Goal: Task Accomplishment & Management: Manage account settings

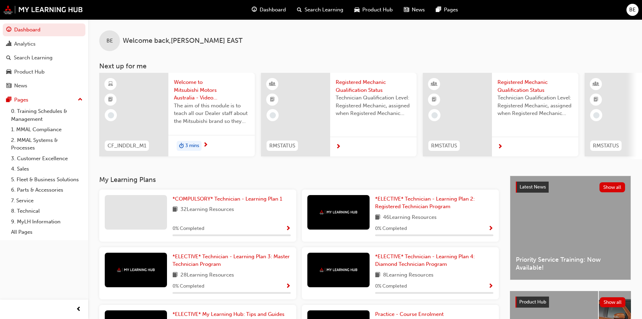
click at [631, 7] on span "BE" at bounding box center [632, 10] width 7 height 8
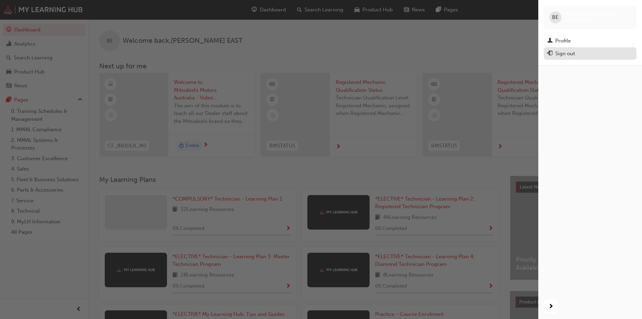
click at [591, 50] on div "Sign out" at bounding box center [590, 53] width 86 height 9
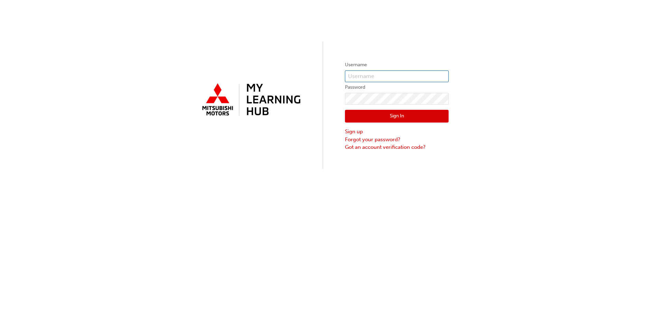
type input "0005922948"
drag, startPoint x: 359, startPoint y: 74, endPoint x: 349, endPoint y: 108, distance: 34.8
click at [303, 86] on div "Username 0005922948 Password Sign In Sign up Forgot your password? Got an accou…" at bounding box center [323, 84] width 647 height 169
type input "0005696048"
click at [354, 118] on button "Sign In" at bounding box center [397, 116] width 104 height 13
